Goal: Transaction & Acquisition: Purchase product/service

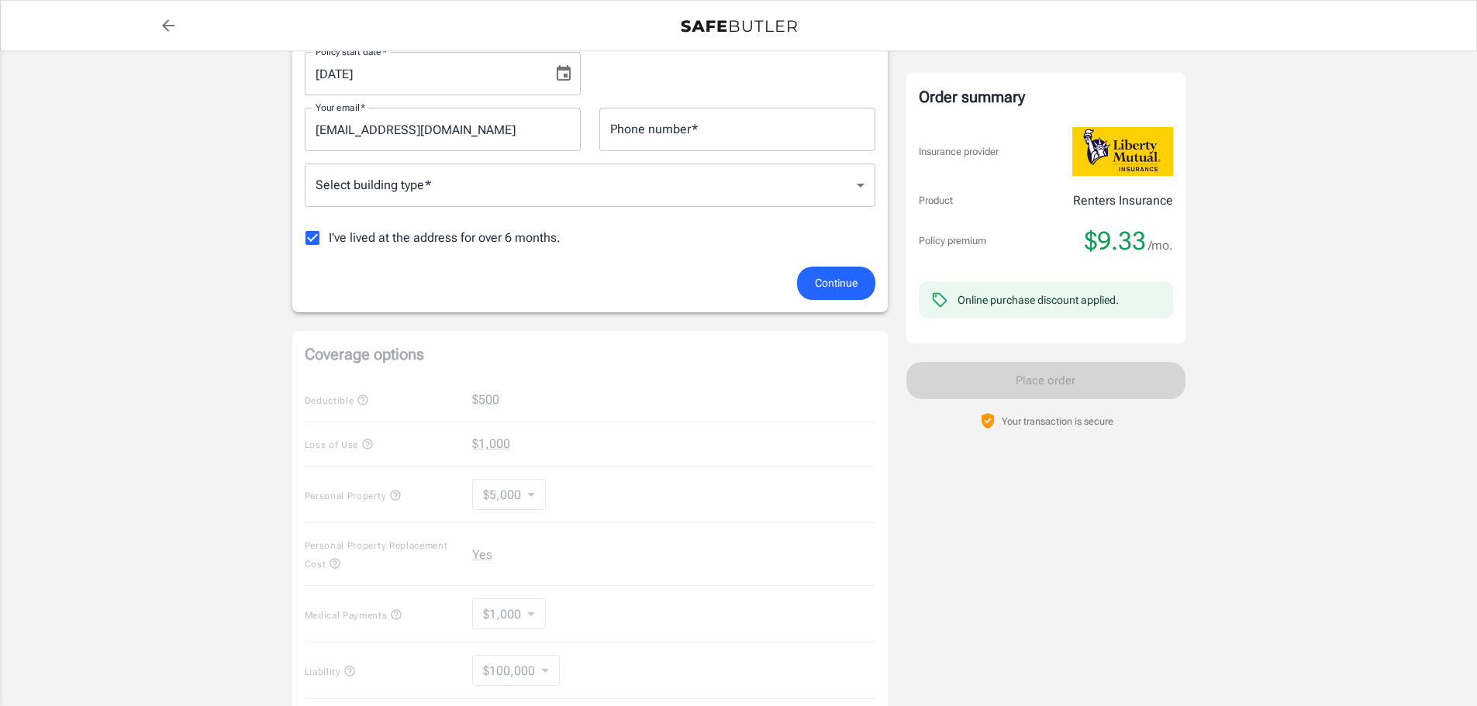
scroll to position [310, 0]
click at [529, 495] on div "Coverage options Deductible $500 Loss of Use $1,000 Personal Property $5,000 50…" at bounding box center [589, 543] width 595 height 426
drag, startPoint x: 525, startPoint y: 489, endPoint x: 486, endPoint y: 487, distance: 38.8
click at [486, 487] on div "Coverage options Deductible $500 Loss of Use $1,000 Personal Property $5,000 50…" at bounding box center [589, 543] width 595 height 426
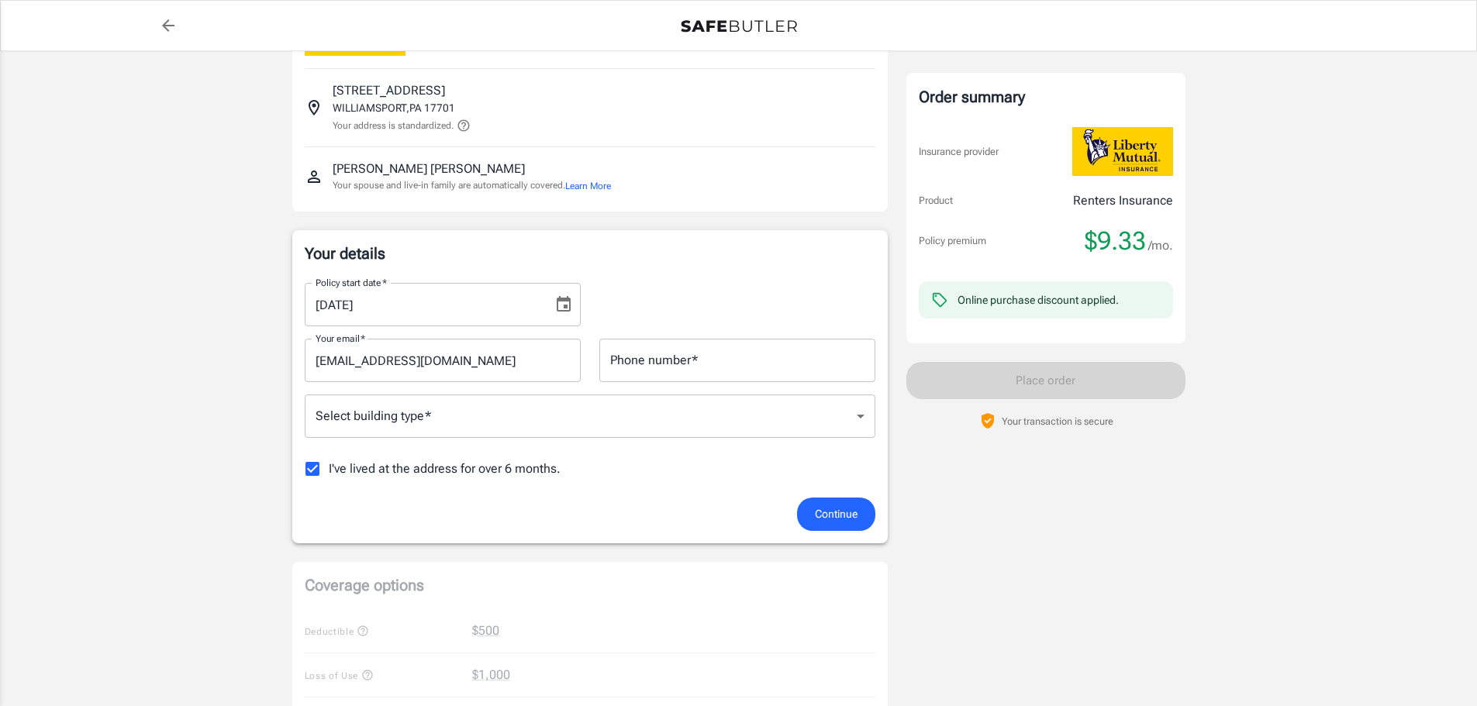
scroll to position [78, 0]
click at [561, 304] on icon "Choose date, selected date is Aug 17, 2025" at bounding box center [563, 305] width 19 height 19
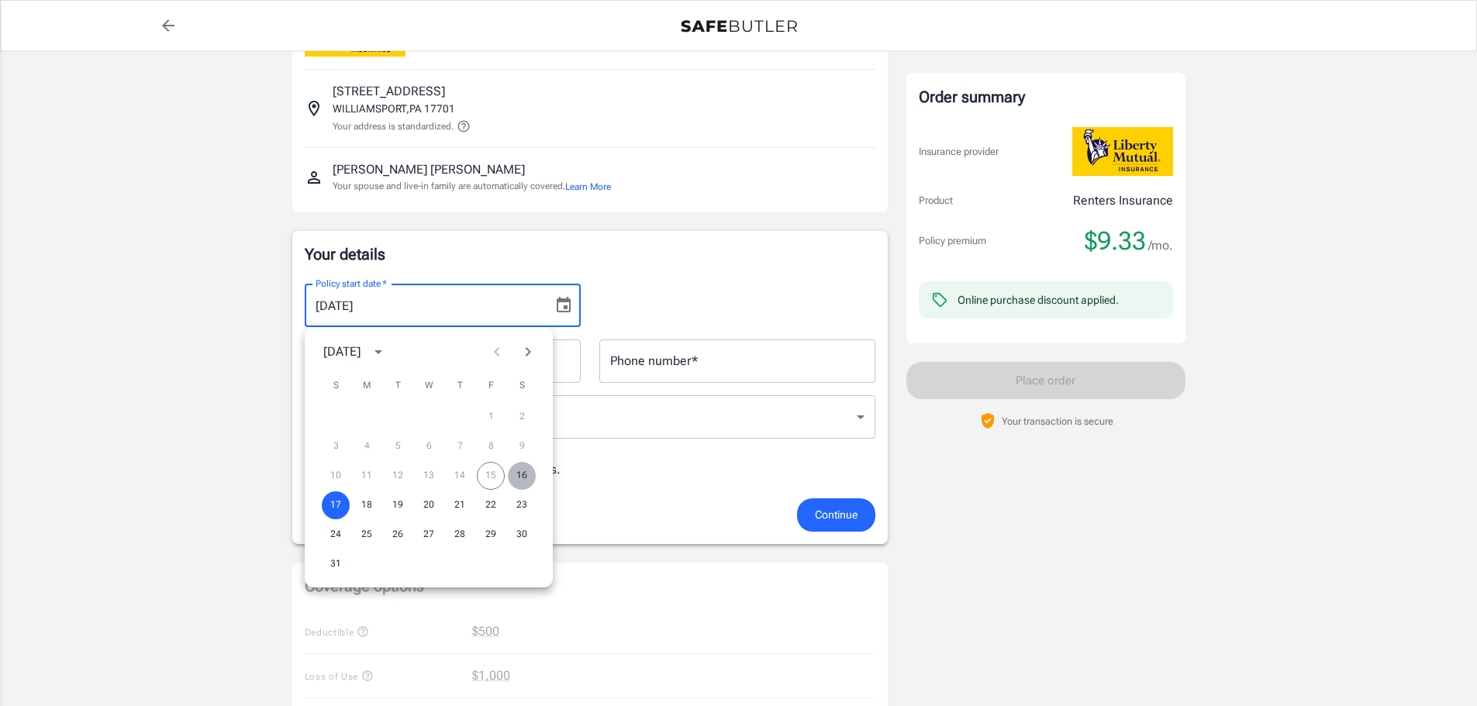
click at [522, 478] on button "16" at bounding box center [522, 476] width 28 height 28
type input "[DATE]"
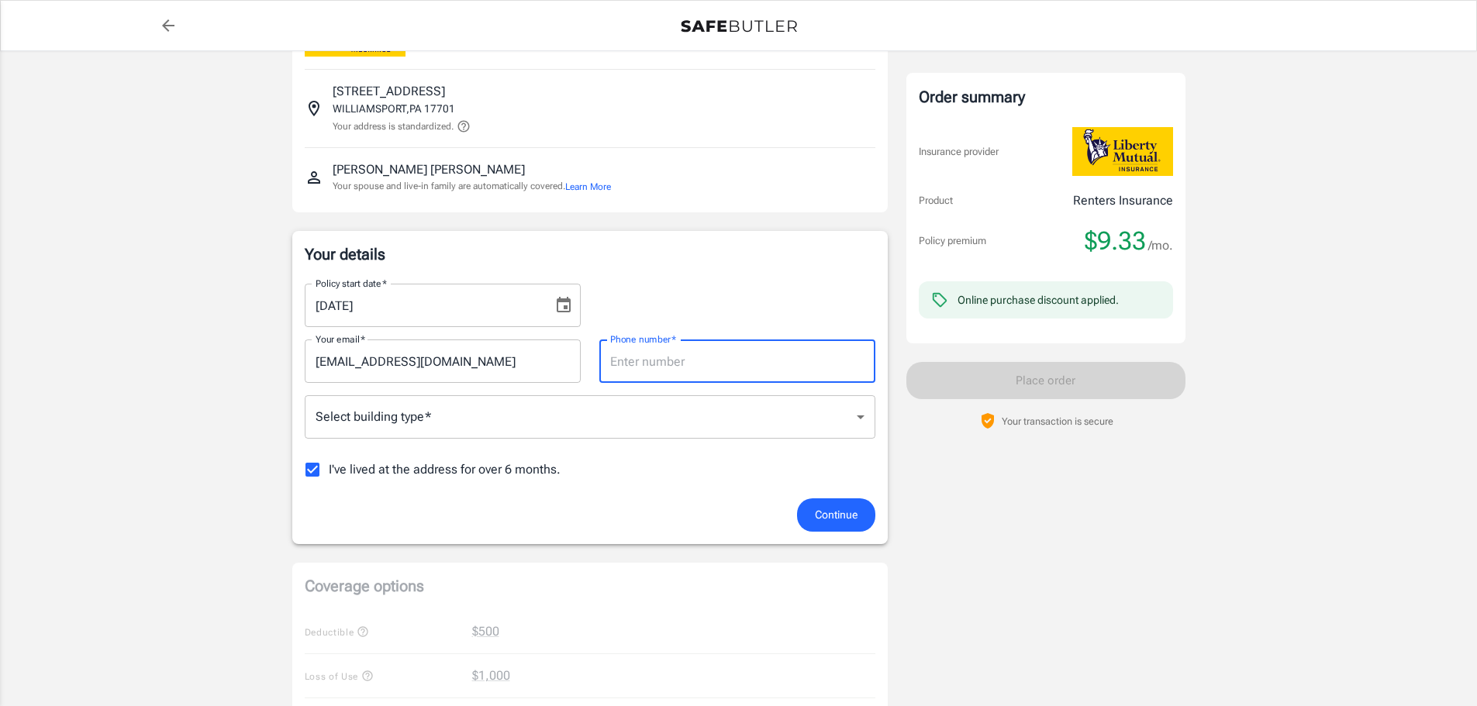
click at [664, 361] on input "Phone number   *" at bounding box center [737, 361] width 276 height 43
type input "9143193691"
click at [413, 423] on body "Policy premium $ 9.33 /mo Liberty Mutual Renters Insurance [STREET_ADDRESS] You…" at bounding box center [738, 655] width 1477 height 1466
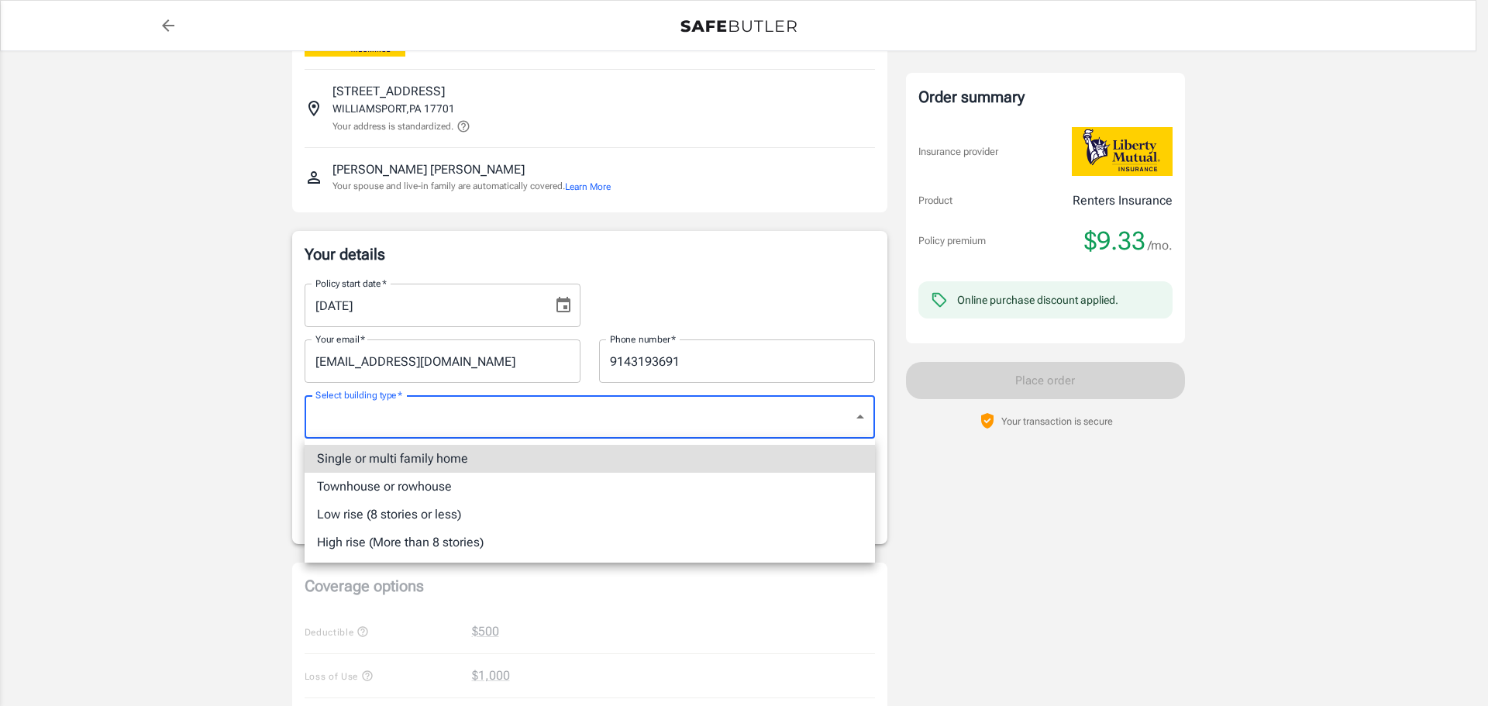
click at [394, 451] on li "Single or multi family home" at bounding box center [590, 459] width 571 height 28
type input "singlefamily"
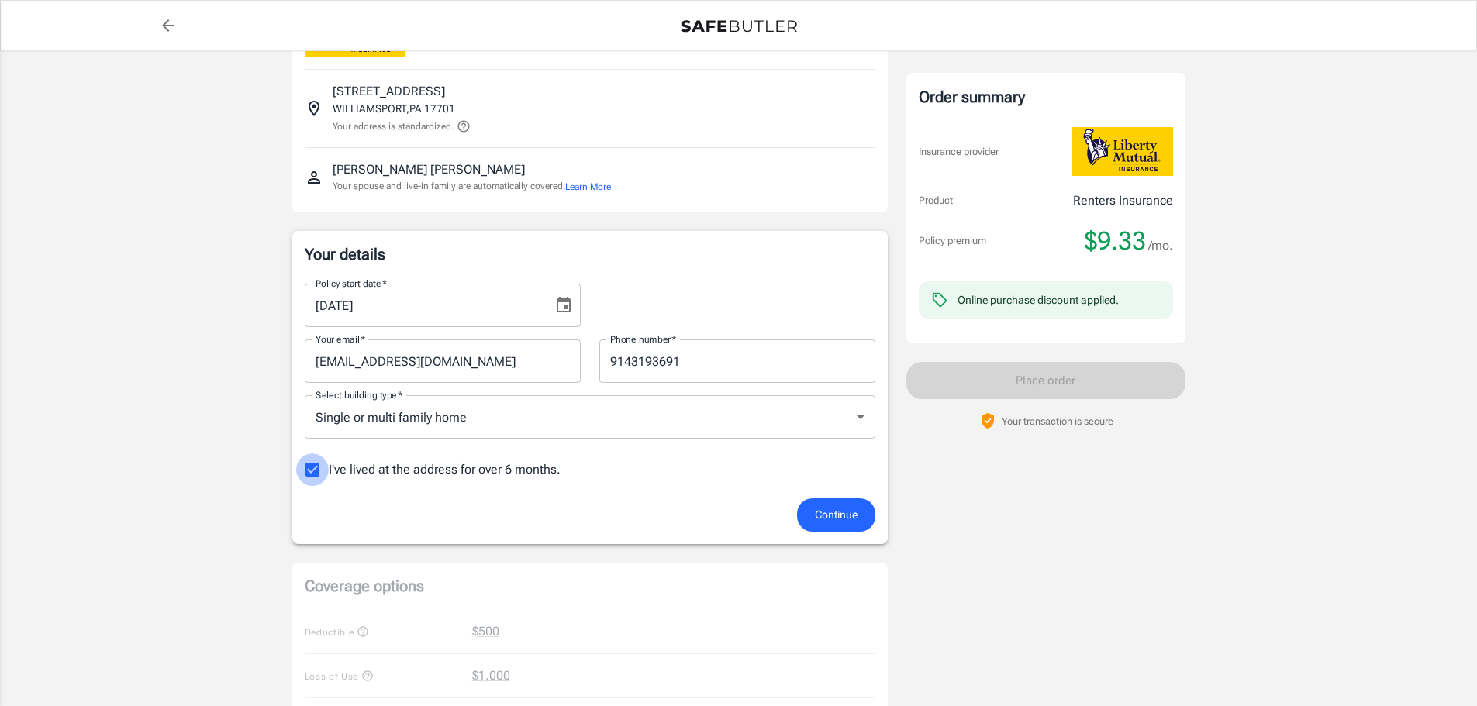
click at [306, 471] on input "I've lived at the address for over 6 months." at bounding box center [312, 470] width 33 height 33
checkbox input "false"
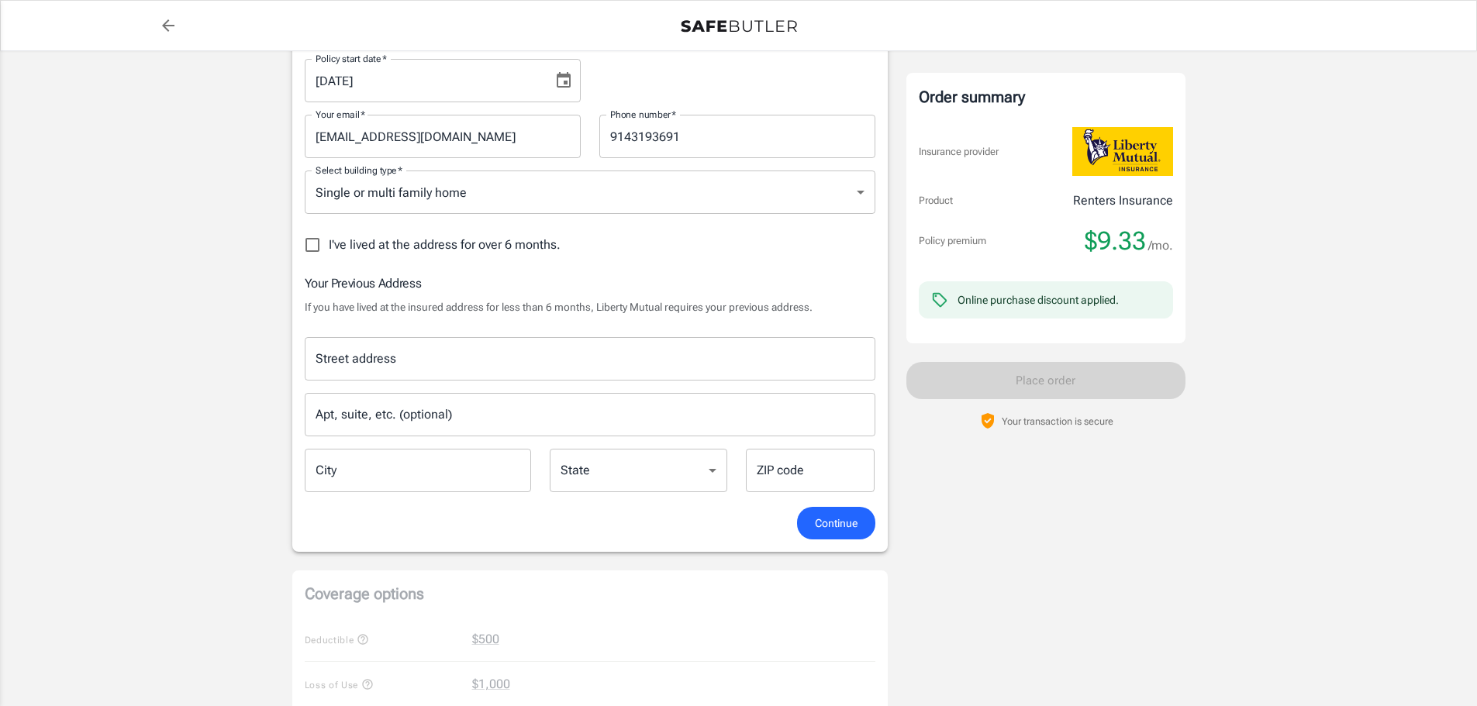
scroll to position [310, 0]
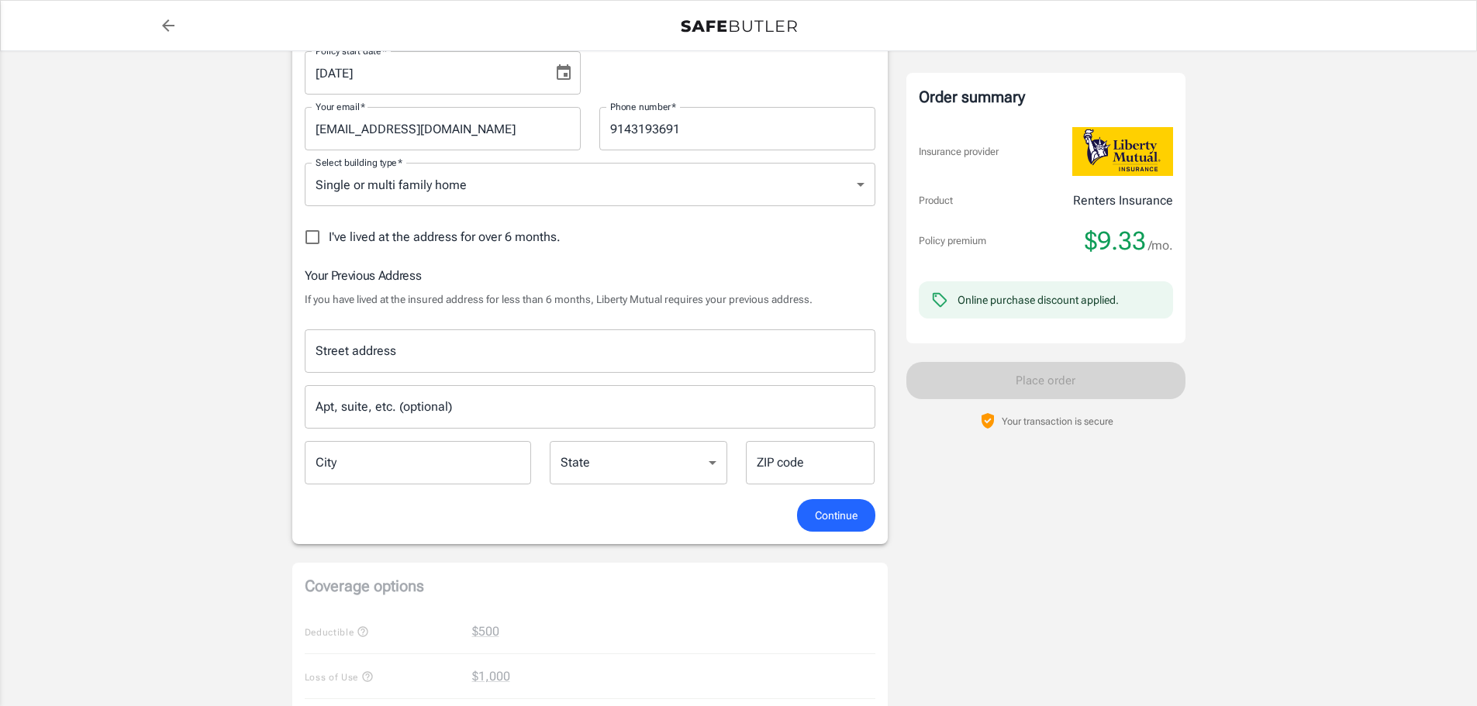
click at [362, 341] on div "Street address Street address" at bounding box center [590, 350] width 571 height 43
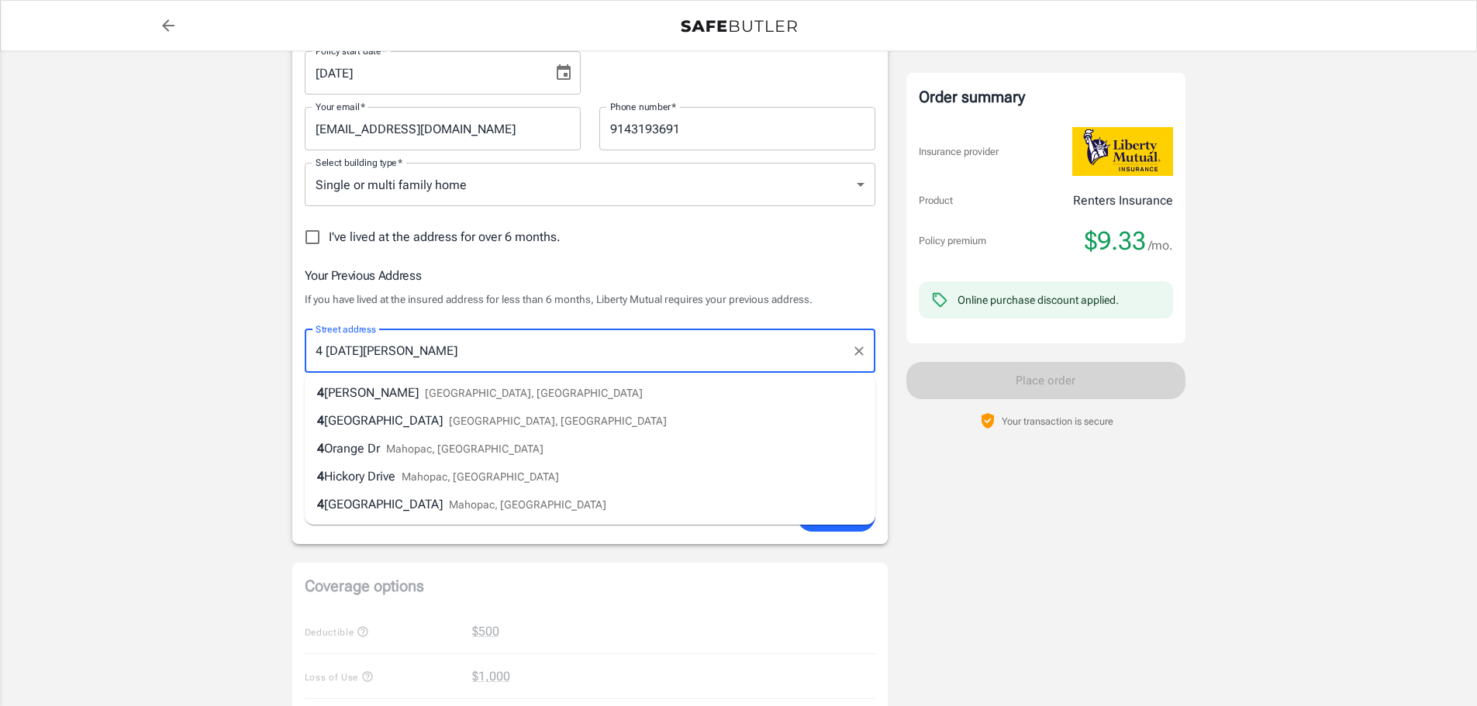
type input "4 [DATE][PERSON_NAME]"
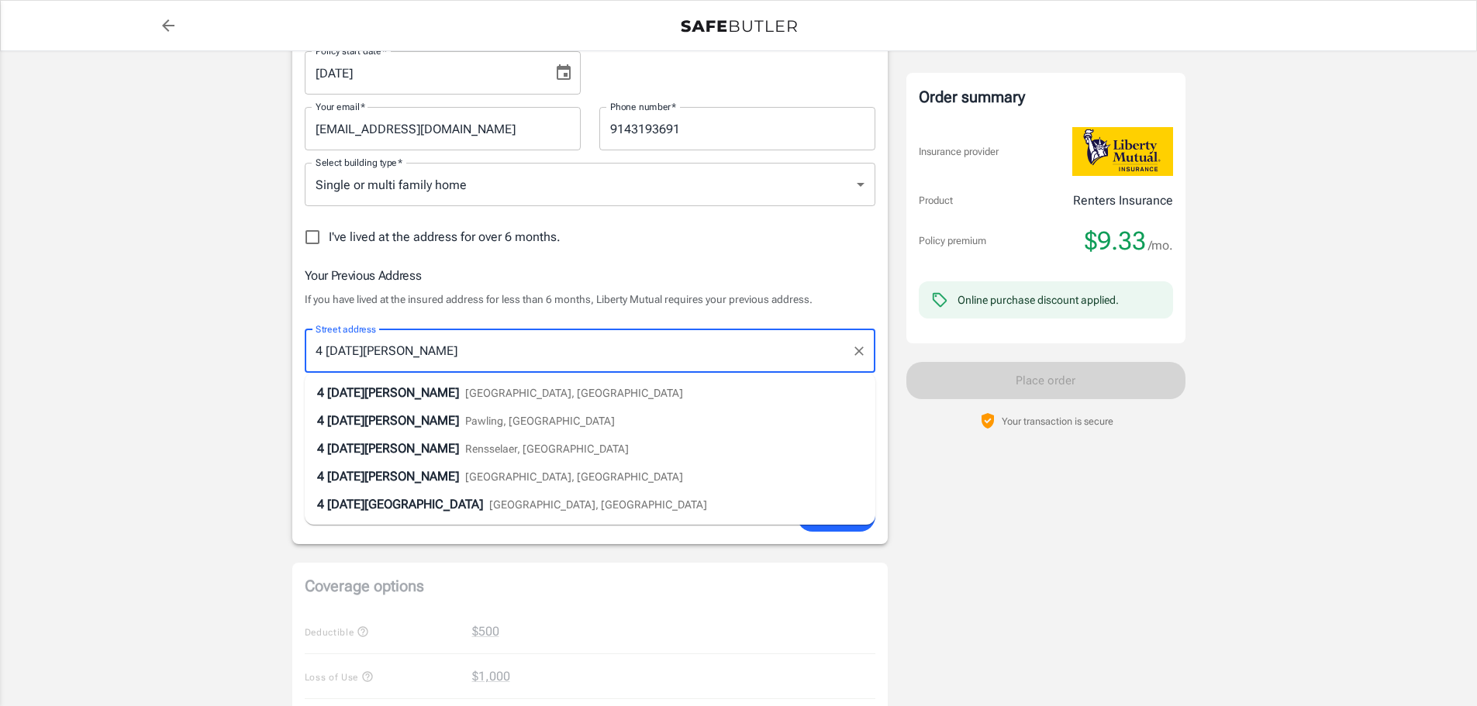
click at [365, 392] on span "[DATE][PERSON_NAME]" at bounding box center [393, 392] width 132 height 15
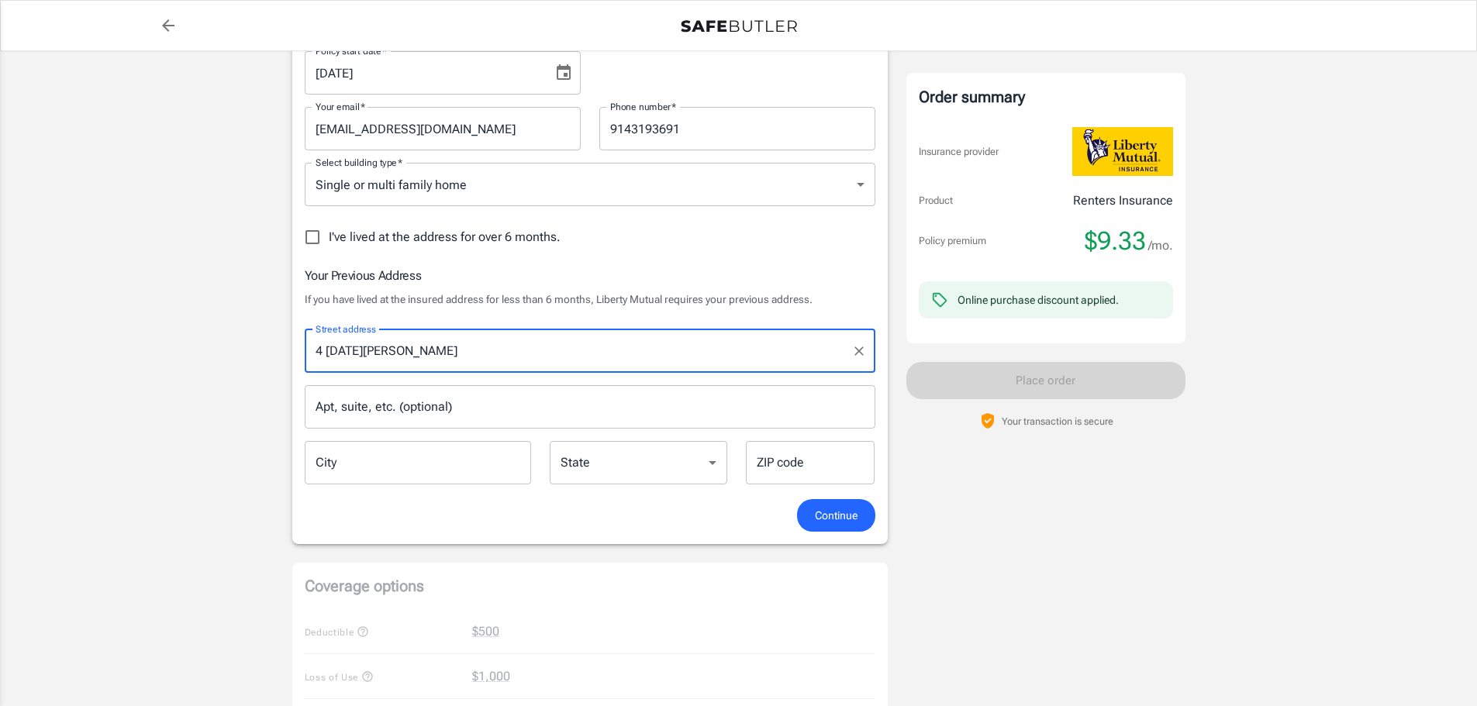
type input "[GEOGRAPHIC_DATA]"
select select "NY"
type input "10501"
type input "4 [DATE][PERSON_NAME]"
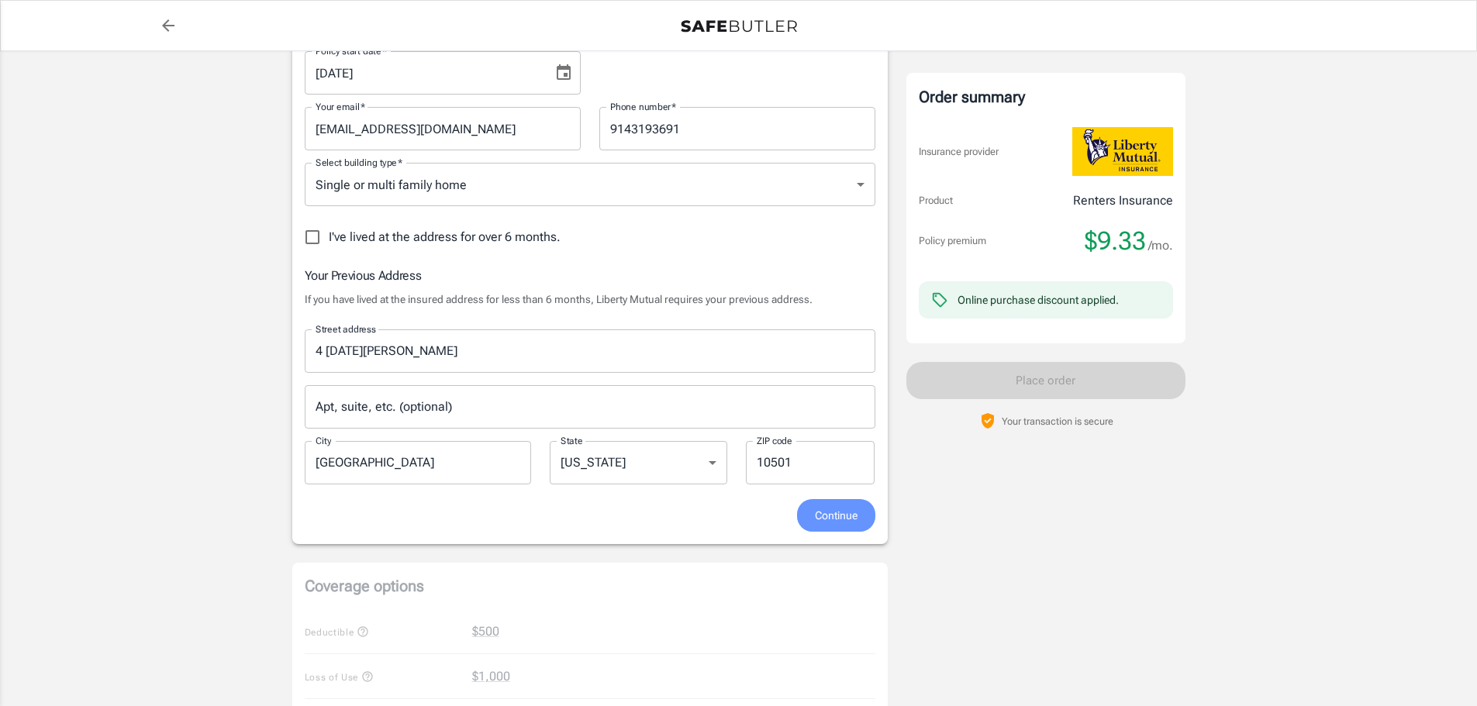
click at [841, 511] on span "Continue" at bounding box center [836, 515] width 43 height 19
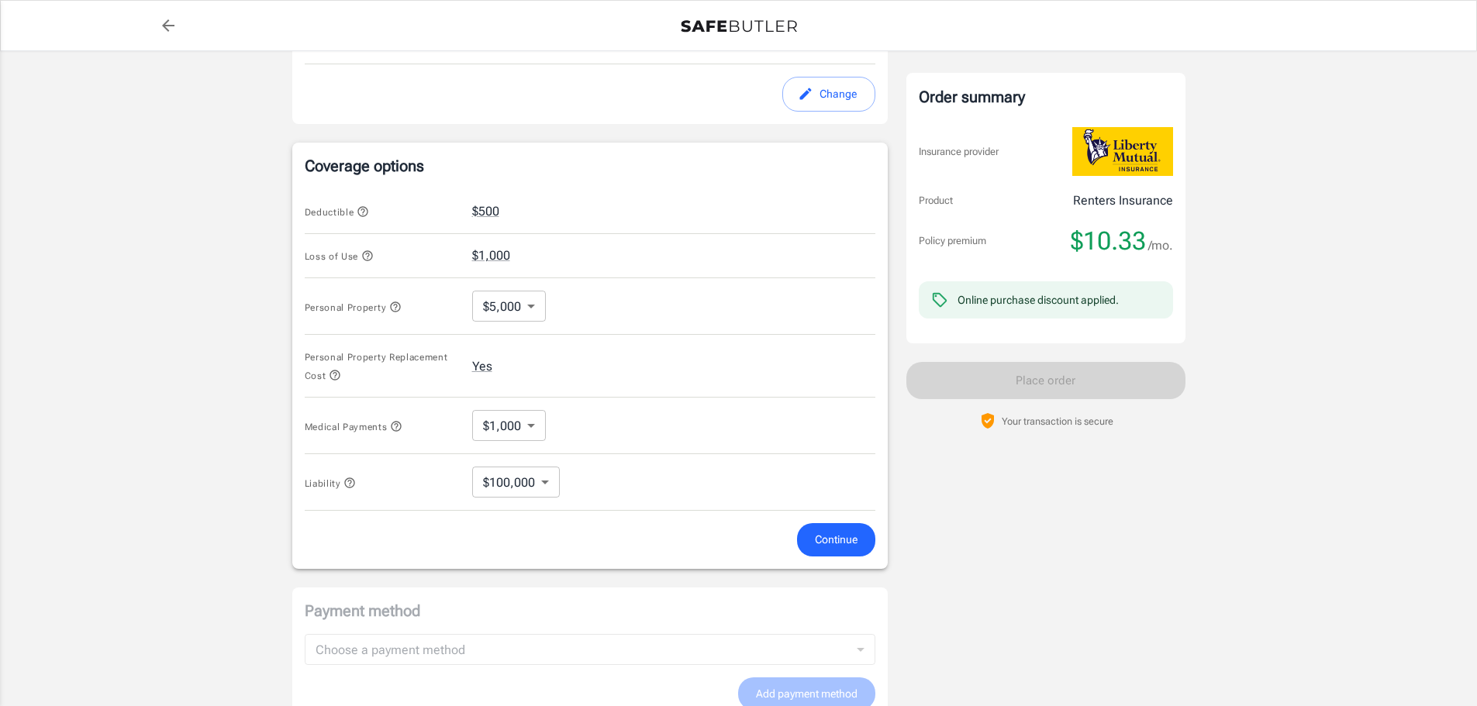
scroll to position [558, 0]
click at [505, 311] on body "Policy premium $ 10.33 /mo Liberty Mutual Renters Insurance [STREET_ADDRESS] Yo…" at bounding box center [738, 204] width 1477 height 1524
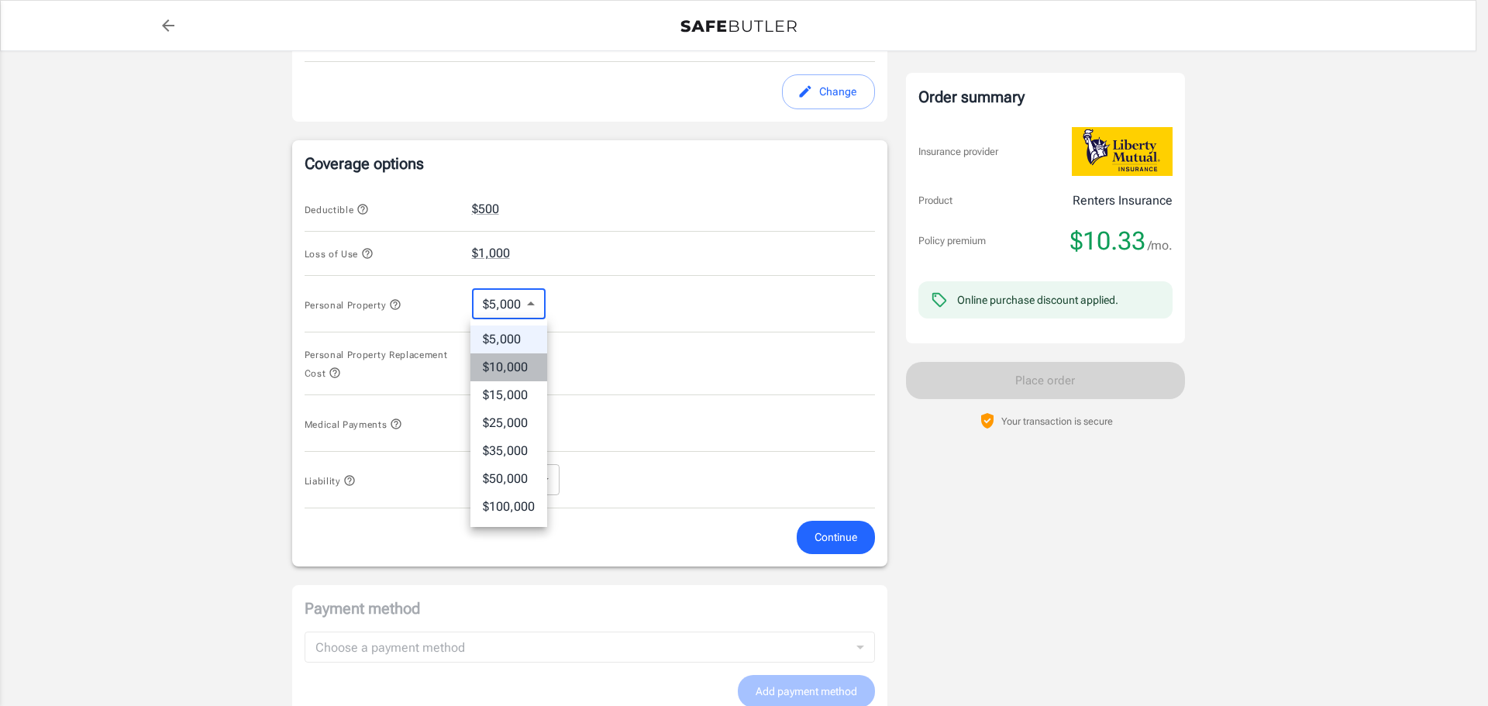
click at [509, 358] on li "$10,000" at bounding box center [509, 368] width 77 height 28
type input "10000"
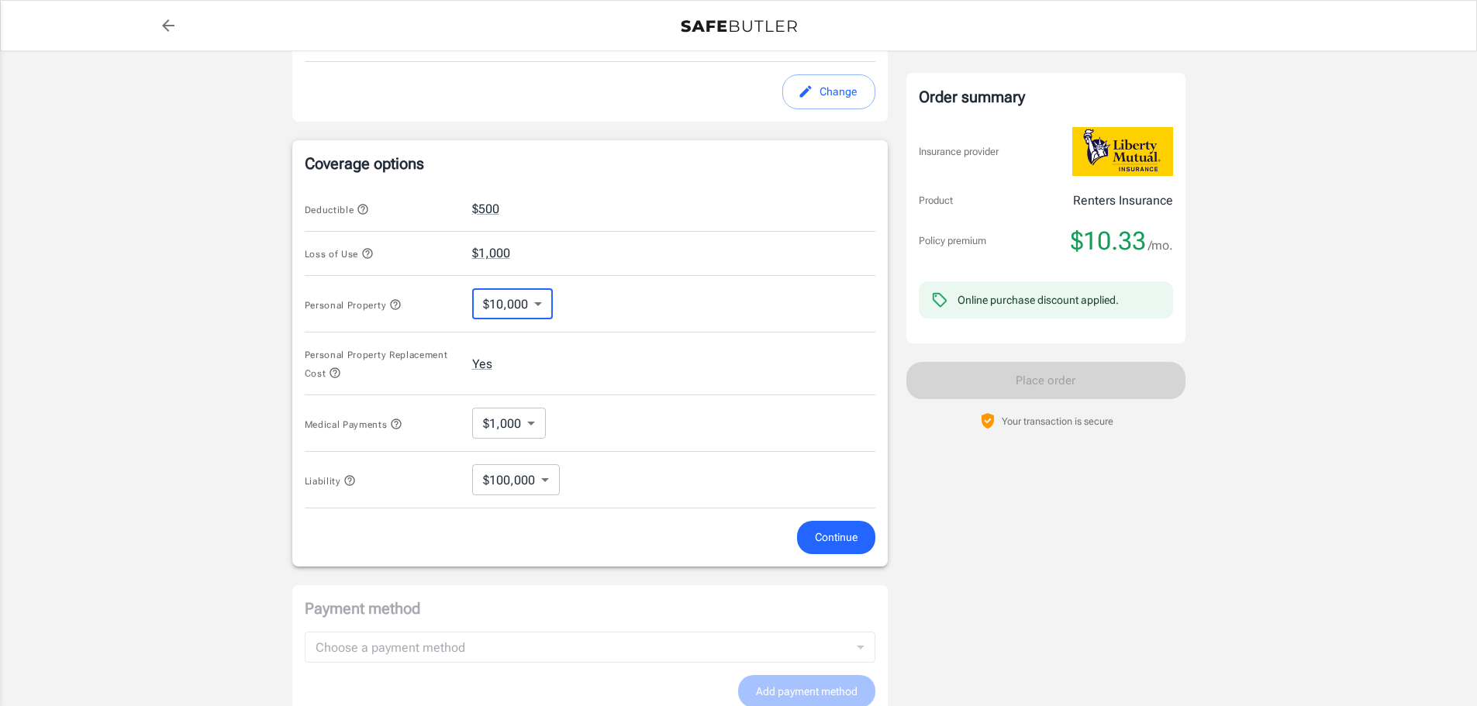
click at [530, 427] on body "Policy premium $ 10.33 /mo Liberty Mutual Renters Insurance [STREET_ADDRESS] Yo…" at bounding box center [738, 204] width 1477 height 1524
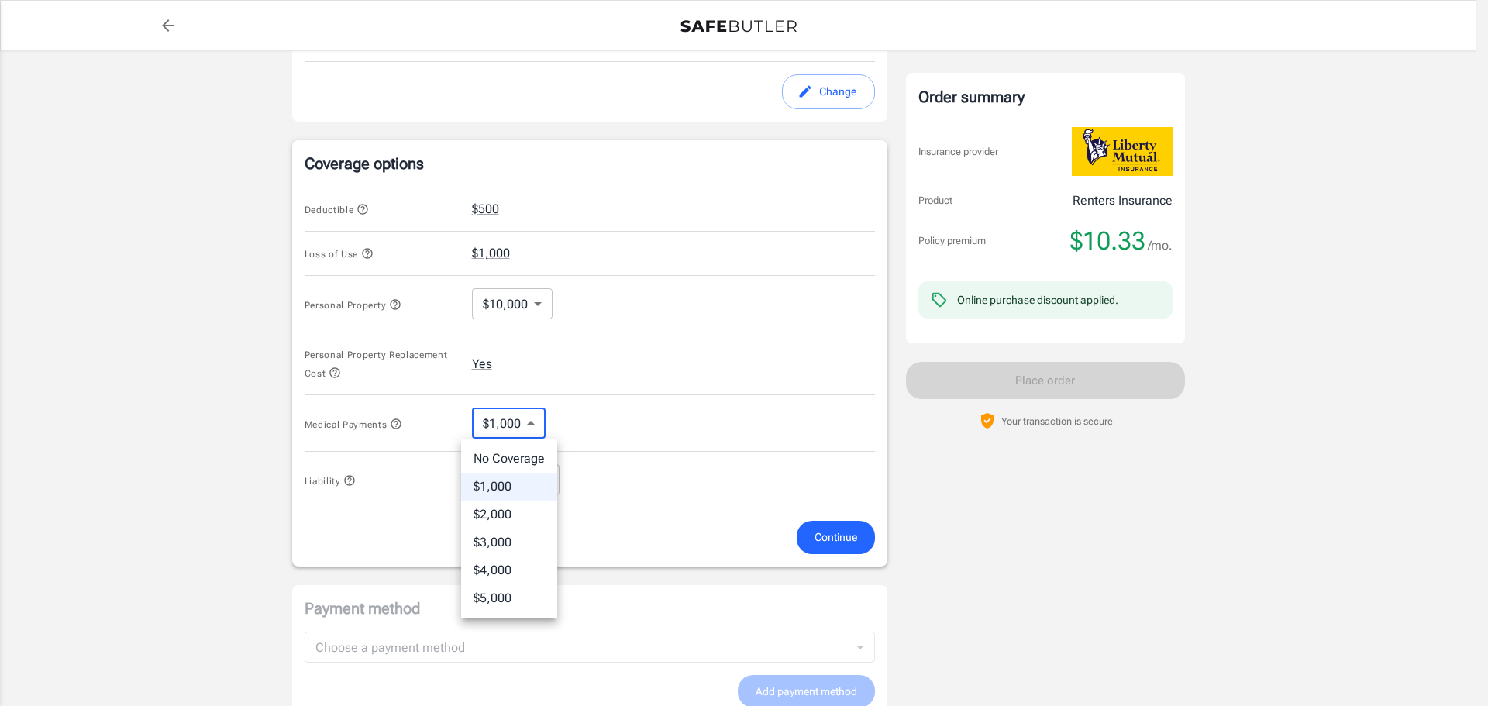
click at [508, 541] on li "$3,000" at bounding box center [509, 543] width 96 height 28
type input "3000"
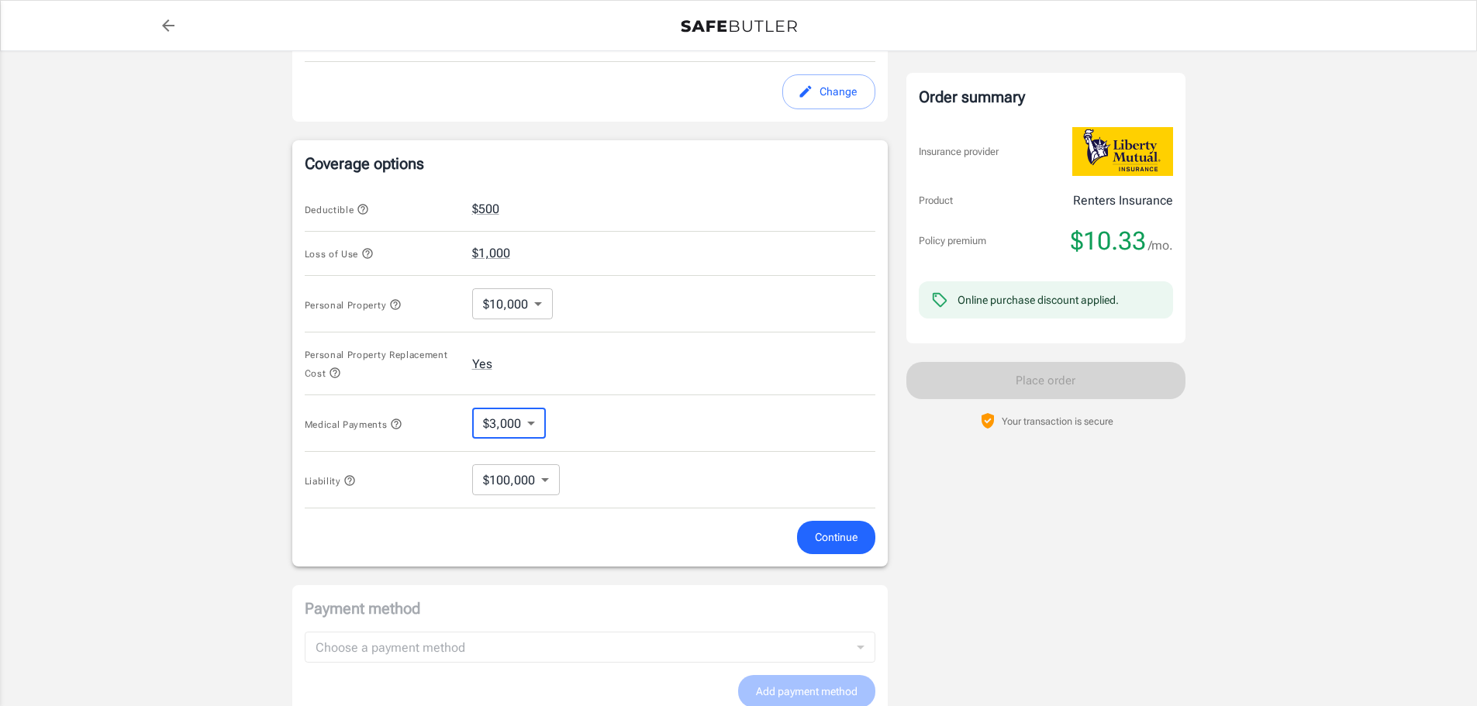
click at [540, 477] on body "Policy premium $ 10.33 /mo Liberty Mutual Renters Insurance [STREET_ADDRESS] Yo…" at bounding box center [738, 204] width 1477 height 1524
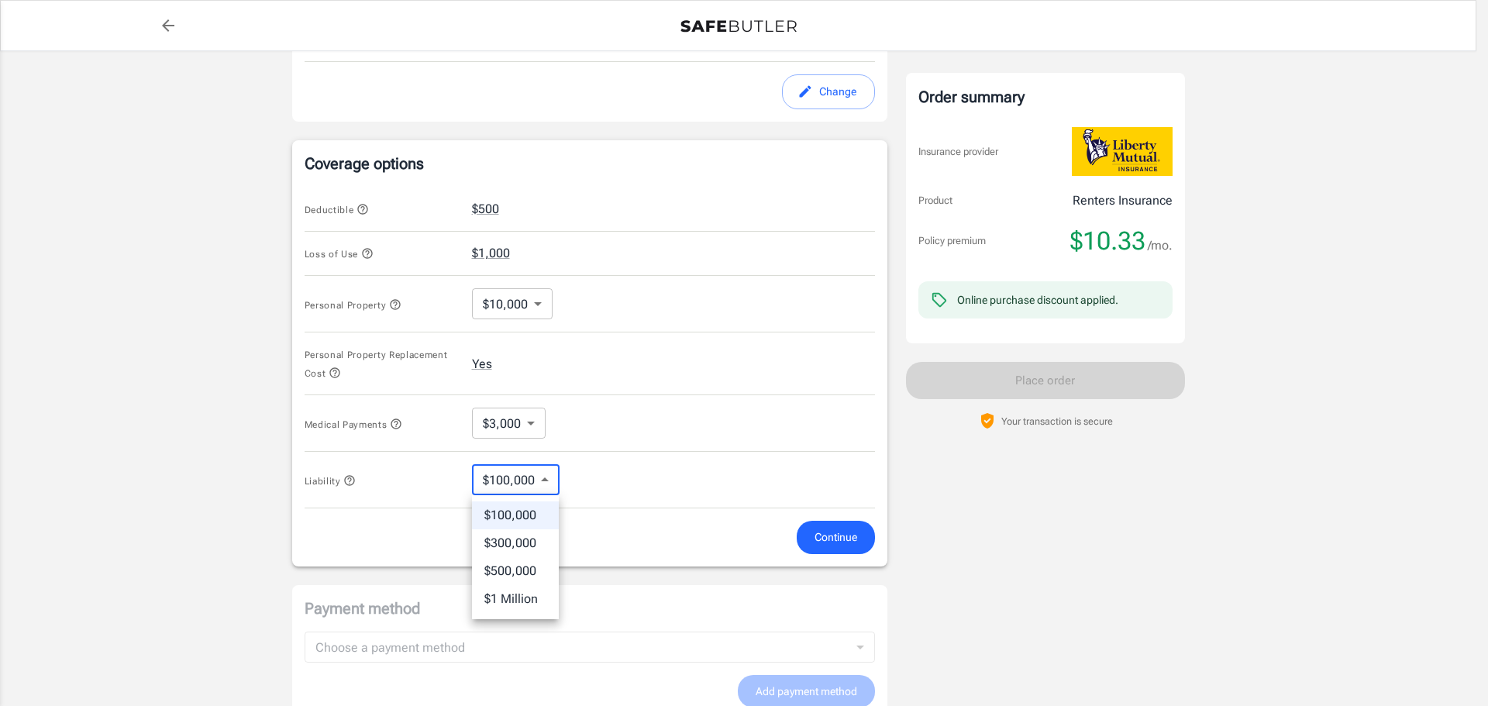
click at [522, 574] on li "$500,000" at bounding box center [515, 571] width 87 height 28
type input "500000"
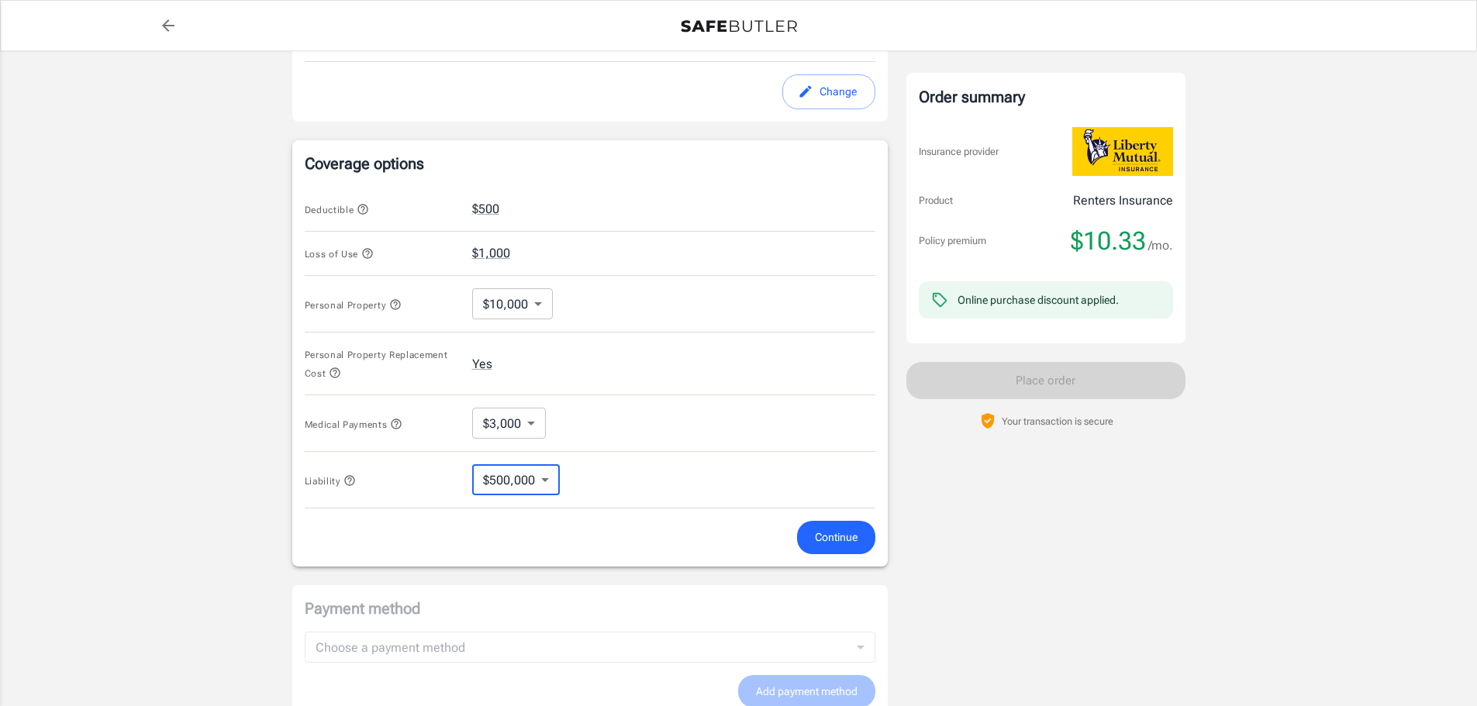
click at [824, 541] on span "Continue" at bounding box center [836, 537] width 43 height 19
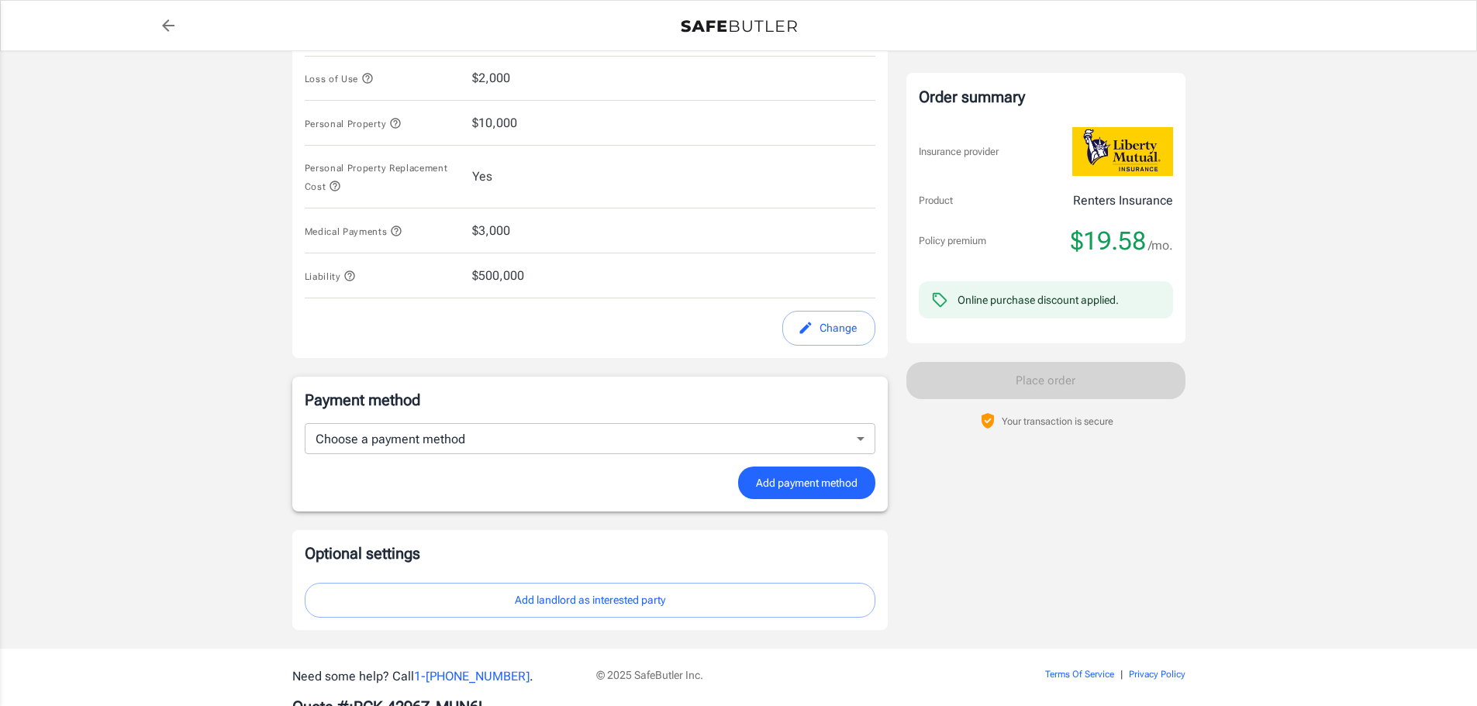
scroll to position [785, 0]
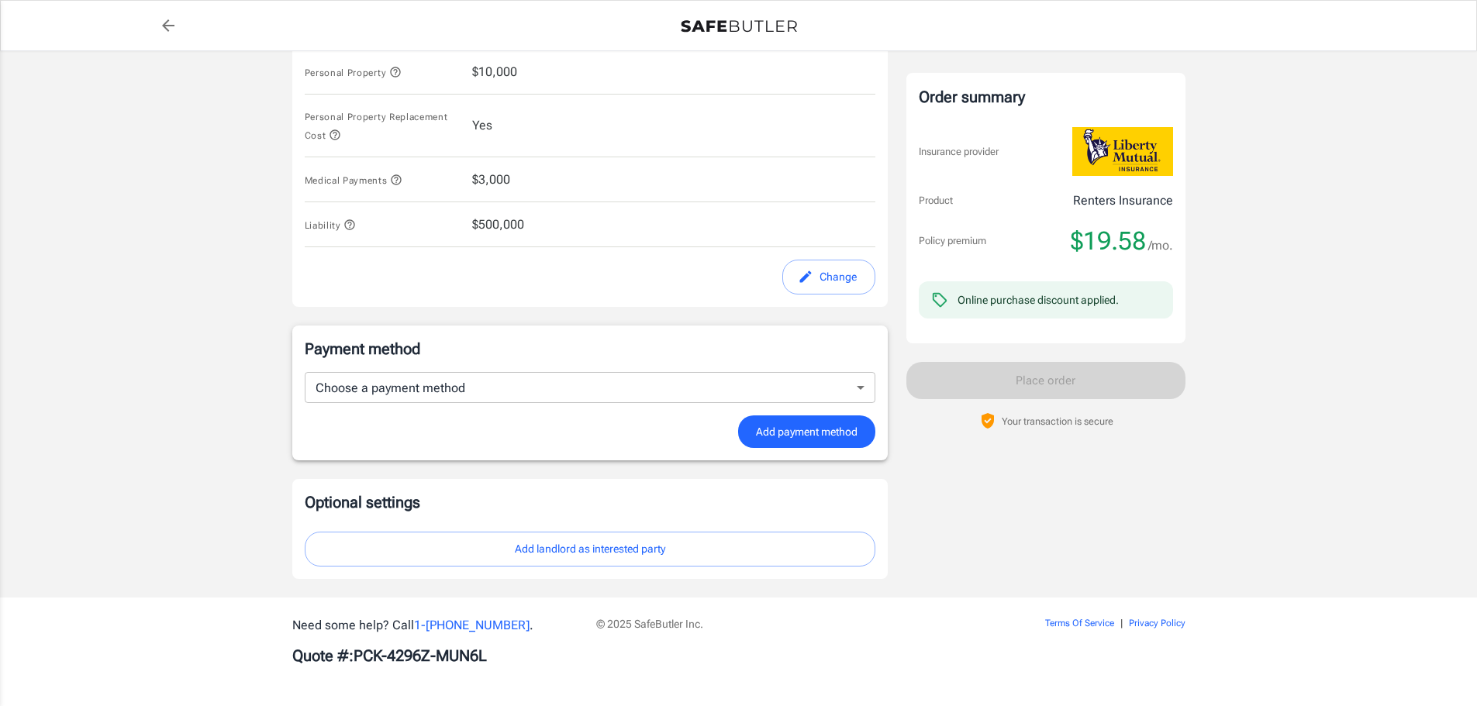
click at [520, 557] on button "Add landlord as interested party" at bounding box center [590, 549] width 571 height 35
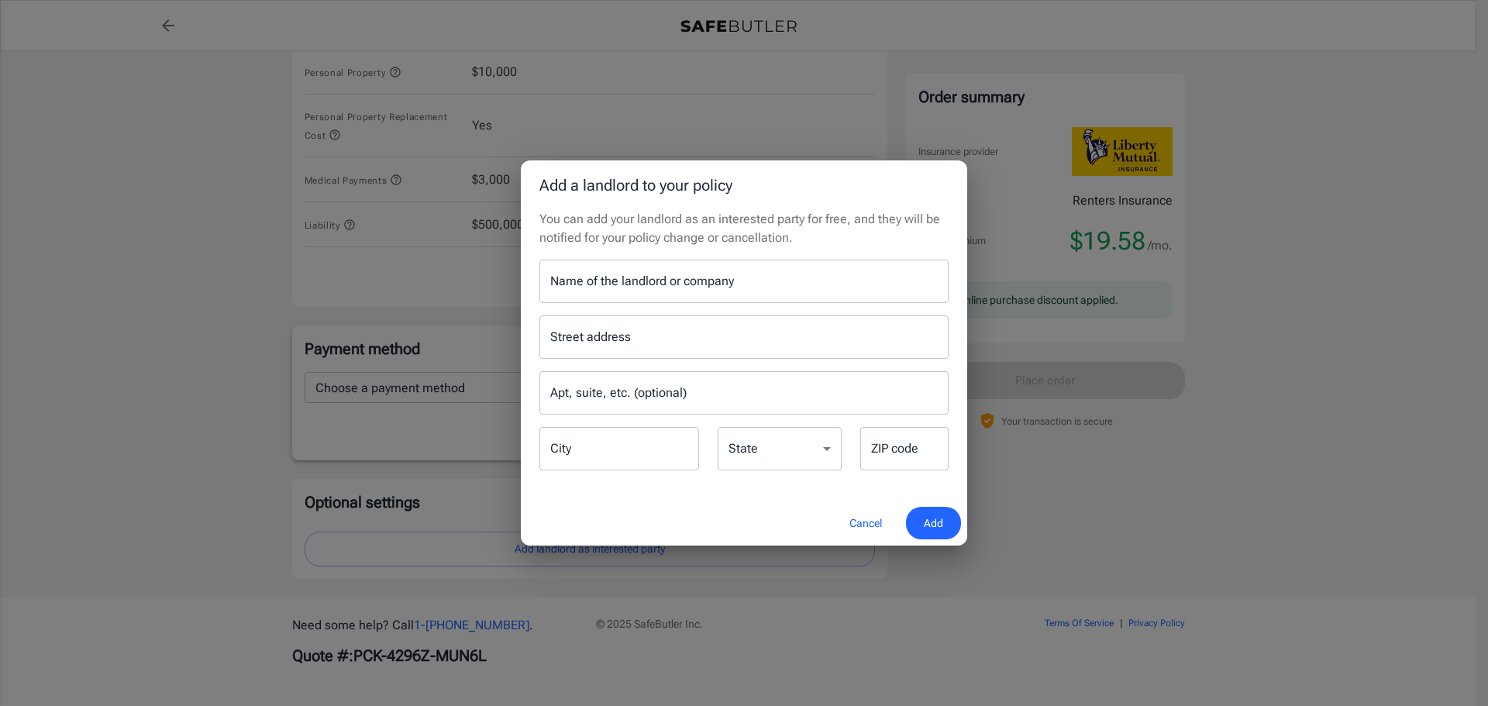
click at [872, 520] on button "Cancel" at bounding box center [866, 523] width 68 height 33
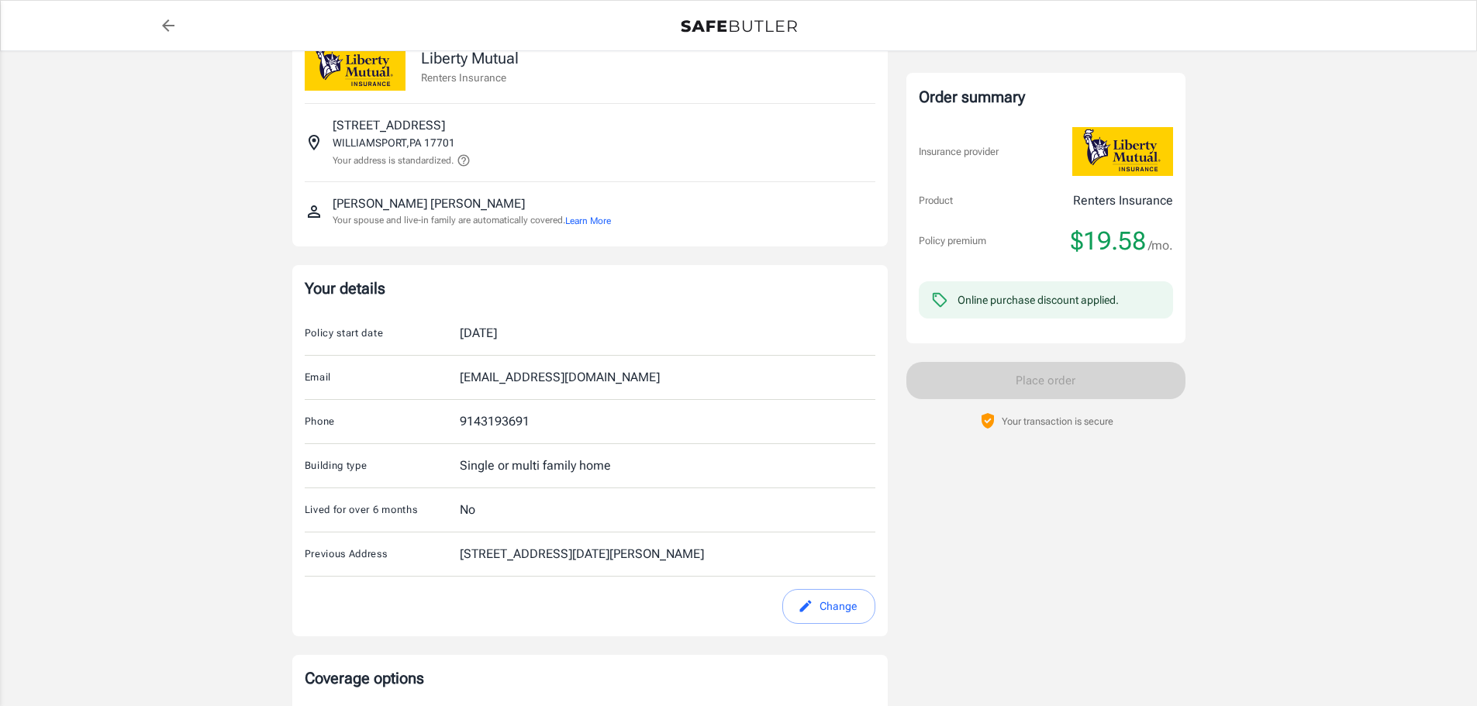
scroll to position [0, 0]
